Goal: Transaction & Acquisition: Purchase product/service

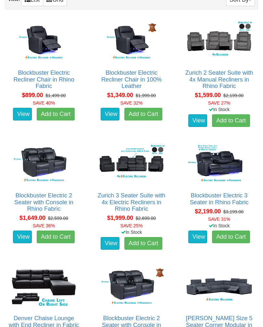
scroll to position [353, 0]
click at [224, 163] on img at bounding box center [219, 164] width 71 height 44
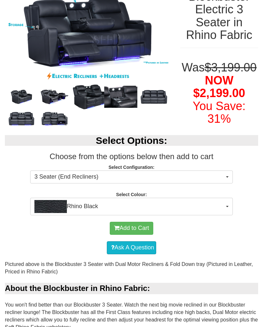
scroll to position [108, 0]
click at [224, 181] on span "3 Seater (End Recliners)" at bounding box center [129, 177] width 190 height 8
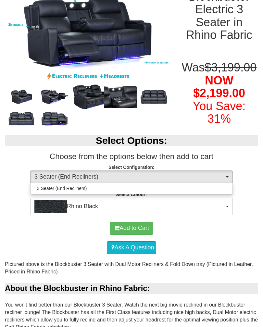
click at [254, 217] on div at bounding box center [131, 163] width 263 height 327
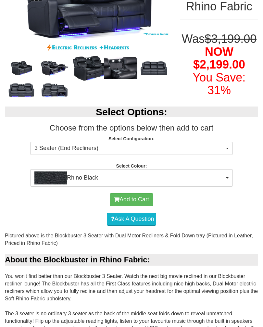
scroll to position [137, 0]
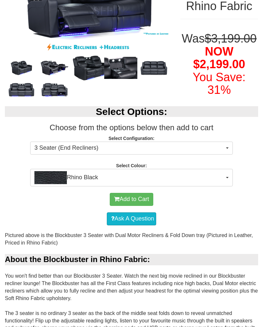
click at [228, 187] on button "Rhino Black" at bounding box center [131, 178] width 203 height 18
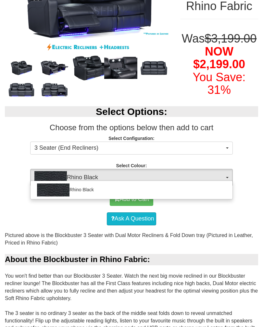
click at [250, 199] on div at bounding box center [131, 163] width 263 height 327
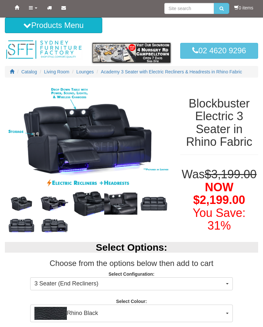
scroll to position [0, 0]
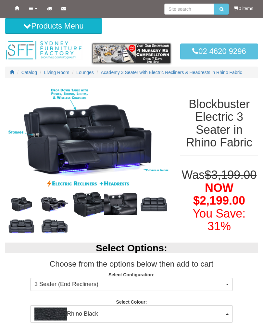
click at [50, 206] on img at bounding box center [54, 204] width 33 height 17
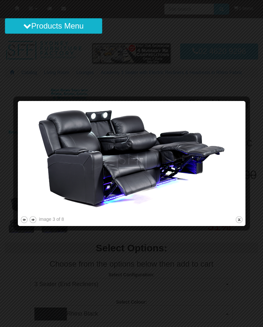
click at [36, 220] on button "next" at bounding box center [33, 220] width 8 height 8
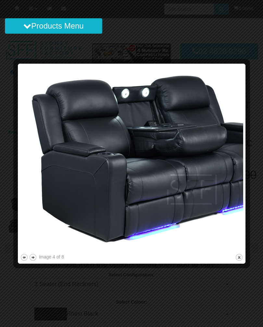
click at [37, 255] on button "next" at bounding box center [33, 258] width 8 height 8
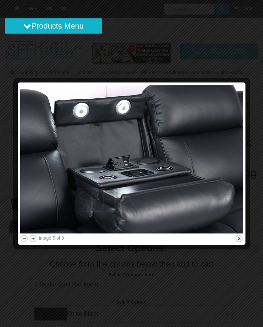
click at [39, 238] on div "image 5 of 8" at bounding box center [51, 238] width 25 height 7
click at [34, 240] on button "next" at bounding box center [33, 239] width 8 height 8
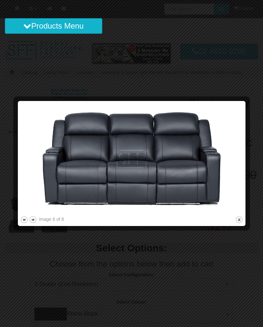
click at [36, 218] on button "next" at bounding box center [33, 220] width 8 height 8
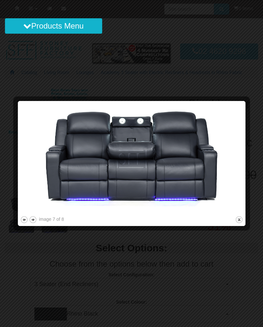
click at [36, 220] on button "next" at bounding box center [33, 220] width 8 height 8
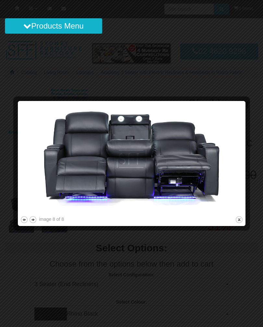
click at [35, 220] on button "next" at bounding box center [33, 220] width 8 height 8
